Goal: Answer question/provide support: Share knowledge or assist other users

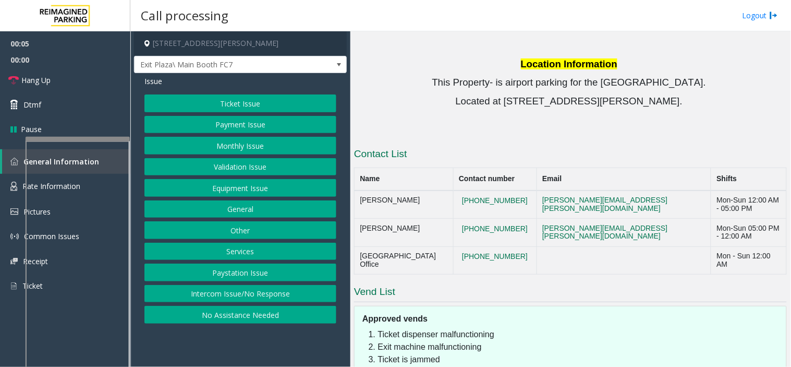
scroll to position [1067, 0]
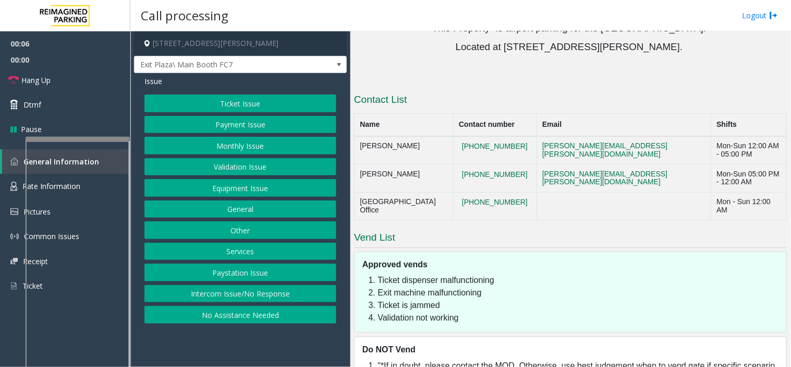
click at [256, 296] on button "Intercom Issue/No Response" at bounding box center [240, 294] width 192 height 18
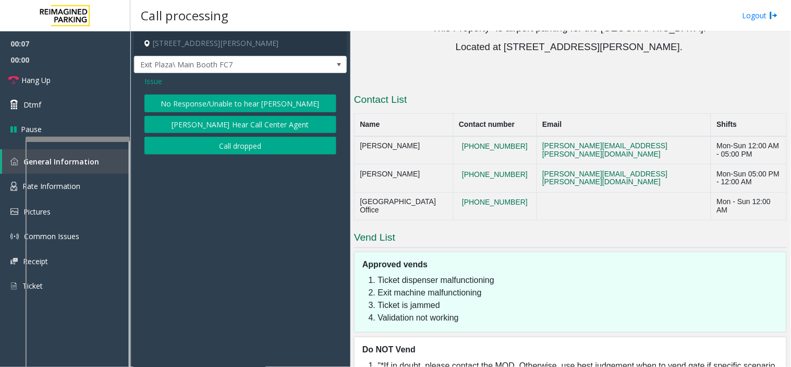
click at [236, 99] on button "No Response/Unable to hear [PERSON_NAME]" at bounding box center [240, 103] width 192 height 18
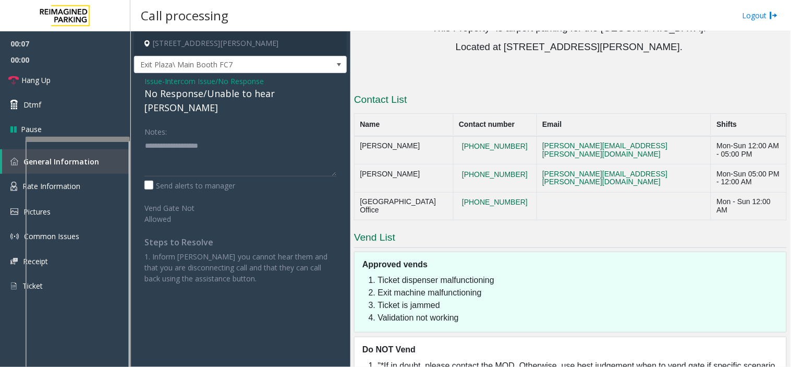
click at [236, 99] on div "No Response/Unable to hear [PERSON_NAME]" at bounding box center [240, 101] width 192 height 28
type textarea "**********"
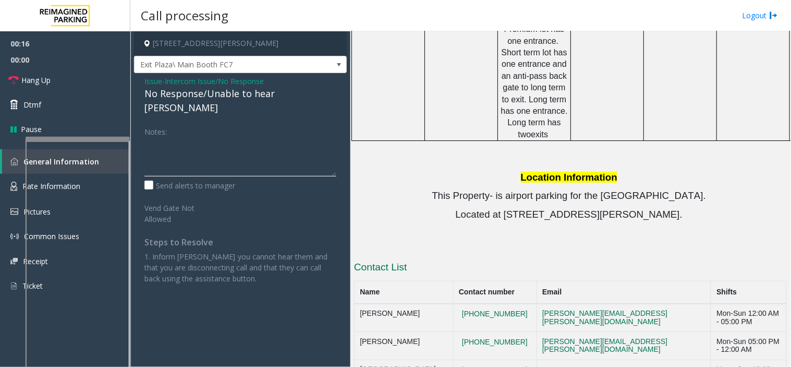
scroll to position [835, 0]
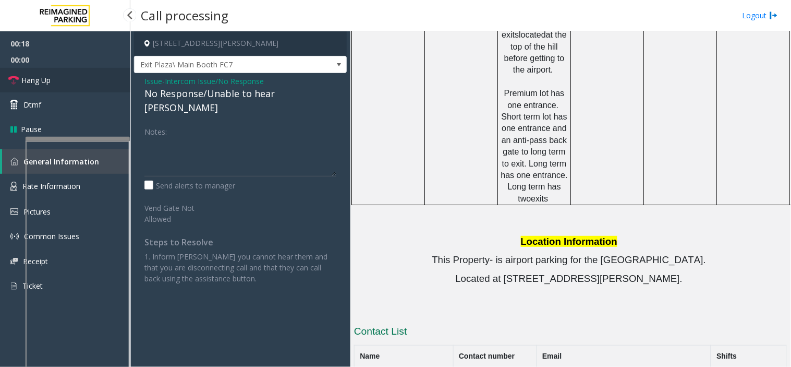
click at [82, 90] on link "Hang Up" at bounding box center [65, 80] width 130 height 25
click at [162, 84] on span "- Intercom Issue/No Response" at bounding box center [213, 81] width 102 height 10
click at [157, 82] on span "Issue" at bounding box center [153, 81] width 18 height 11
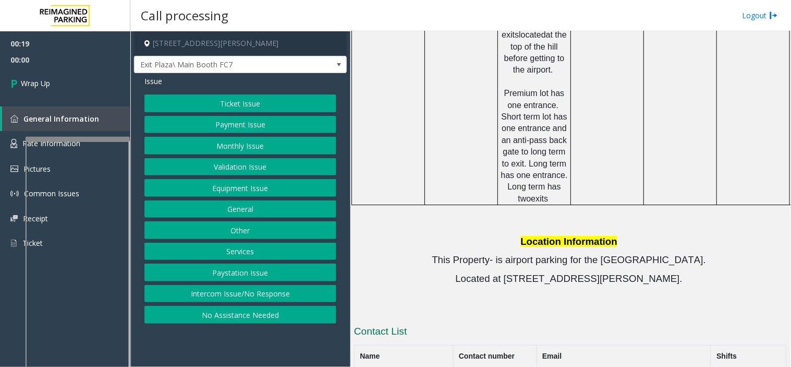
click at [238, 316] on button "No Assistance Needed" at bounding box center [240, 315] width 192 height 18
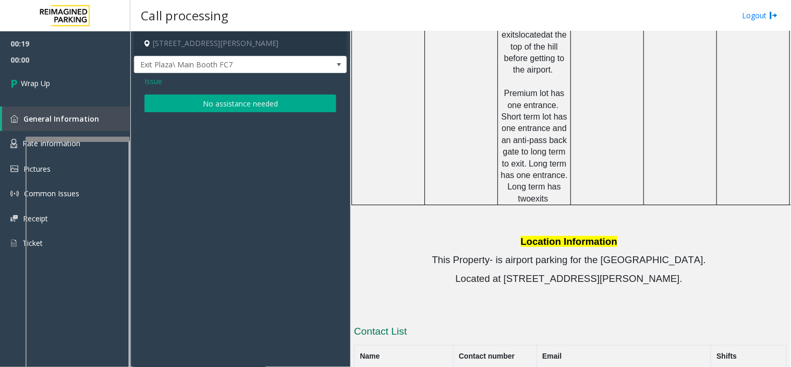
click at [167, 102] on button "No assistance needed" at bounding box center [240, 103] width 192 height 18
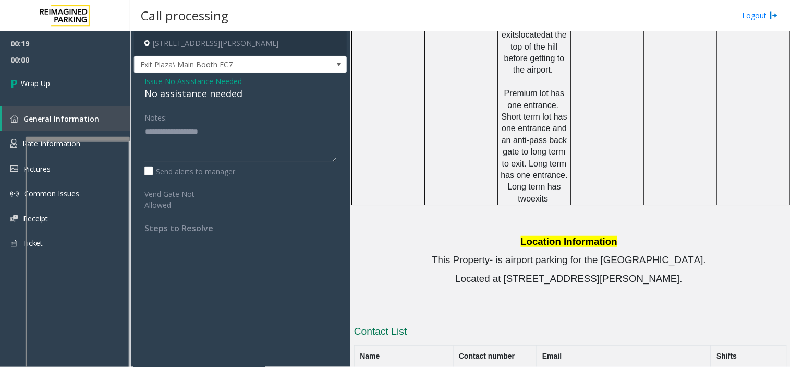
click at [167, 98] on div "No assistance needed" at bounding box center [240, 94] width 192 height 14
type textarea "**********"
click at [92, 91] on link "Wrap Up" at bounding box center [65, 83] width 130 height 31
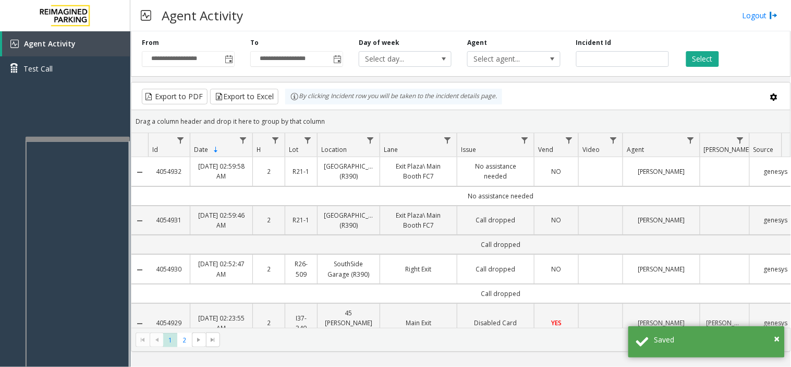
scroll to position [58, 0]
